Goal: Navigation & Orientation: Find specific page/section

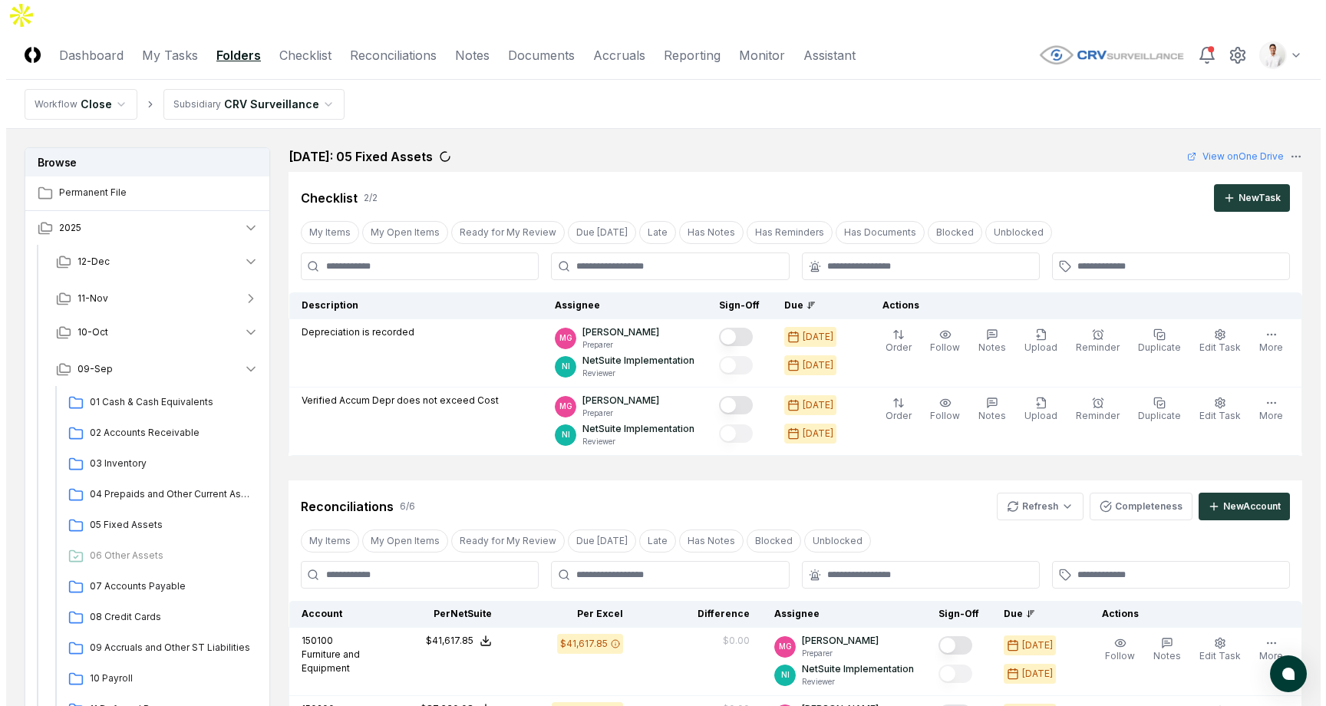
scroll to position [1120, 0]
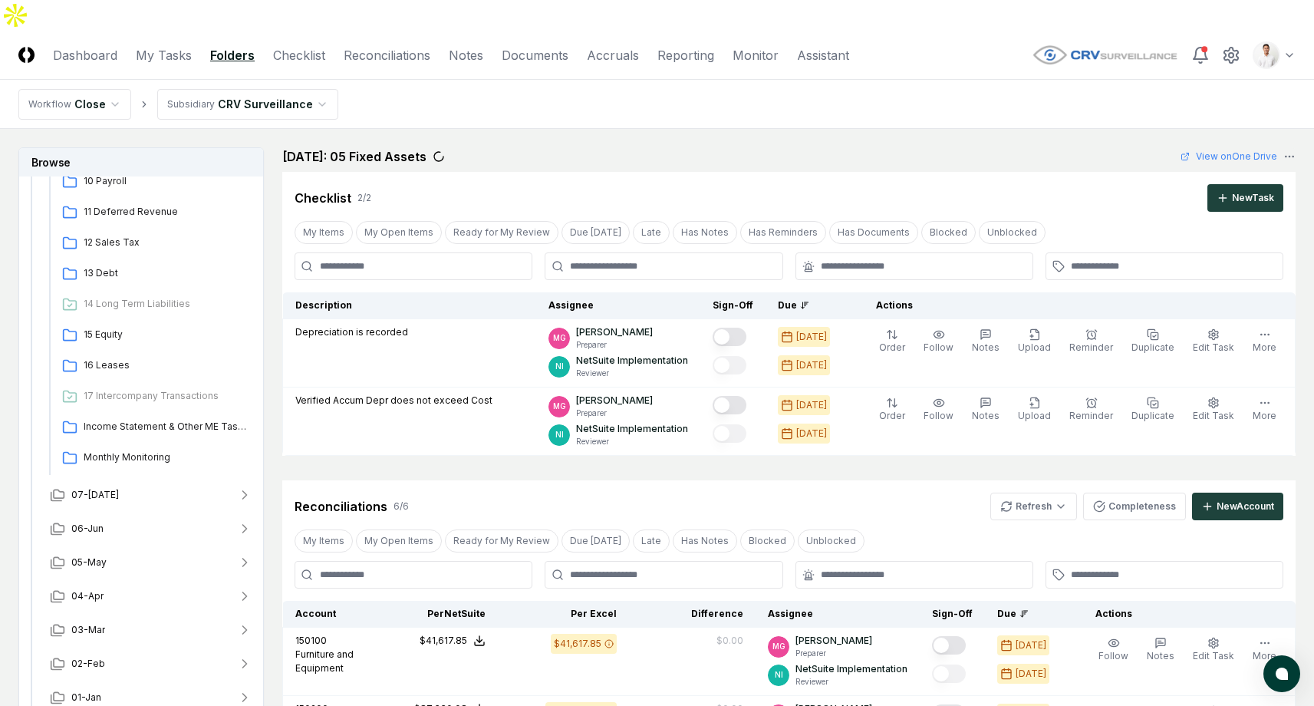
click at [293, 75] on html "CloseCore Dashboard My Tasks Folders Checklist Reconciliations Notes Documents …" at bounding box center [657, 650] width 1314 height 1301
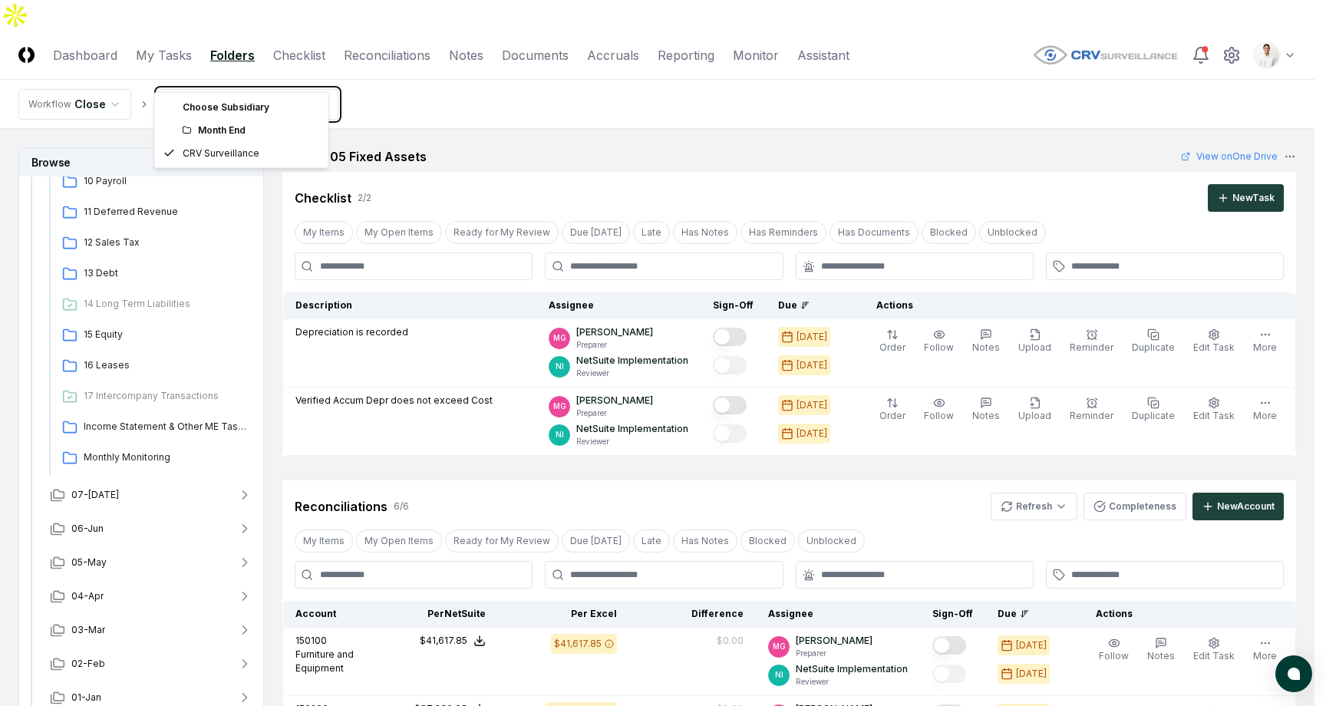
click at [546, 94] on html "CloseCore Dashboard My Tasks Folders Checklist Reconciliations Notes Documents …" at bounding box center [663, 650] width 1326 height 1301
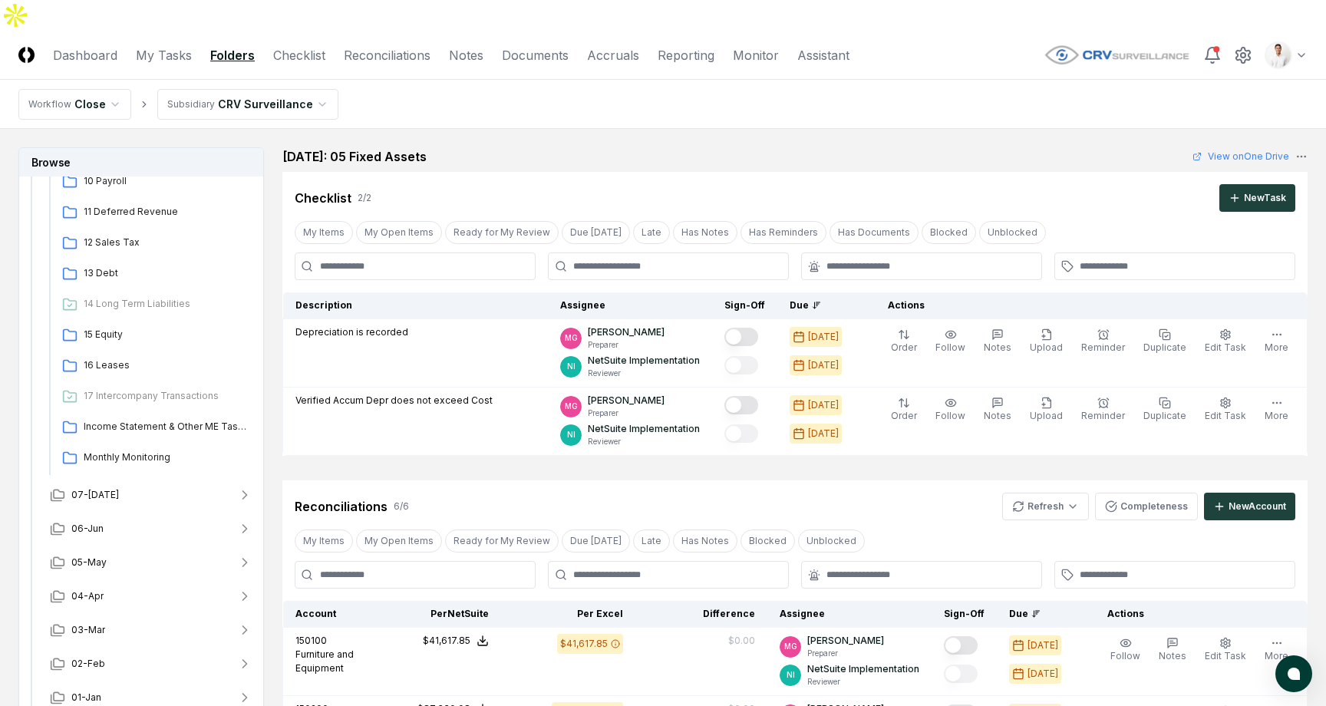
click at [873, 91] on nav "Workflow Close Subsidiary CRV Surveillance" at bounding box center [663, 104] width 1326 height 49
